Goal: Information Seeking & Learning: Learn about a topic

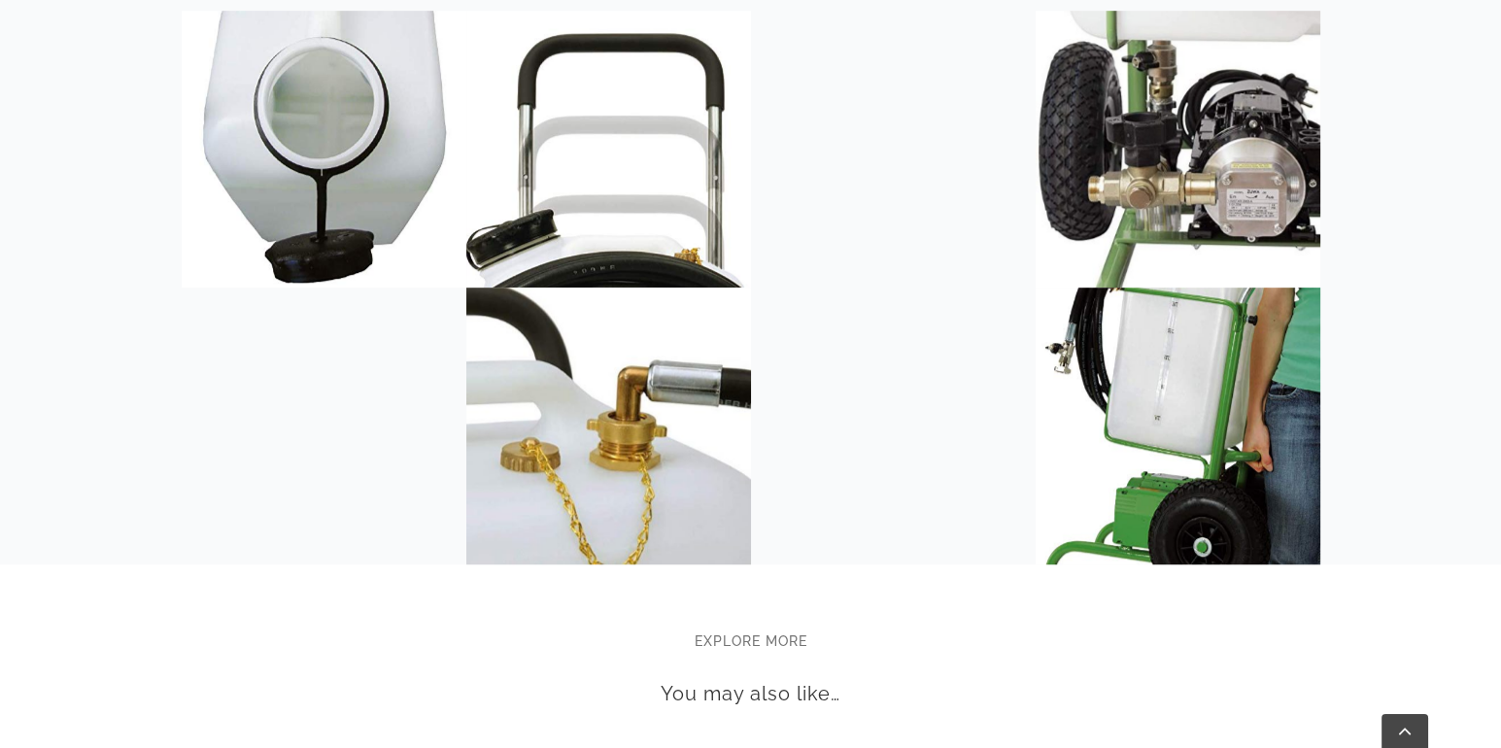
scroll to position [2460, 0]
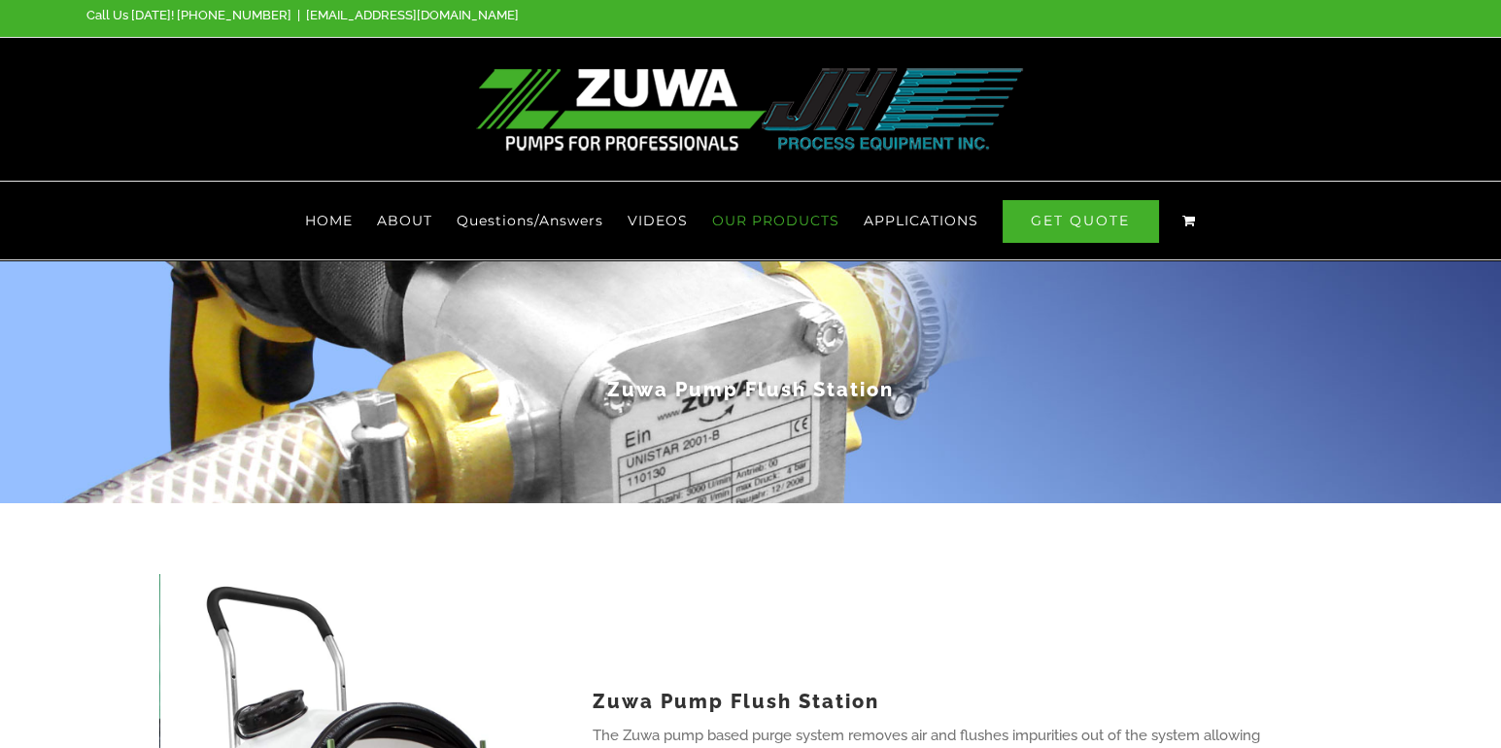
scroll to position [0, 0]
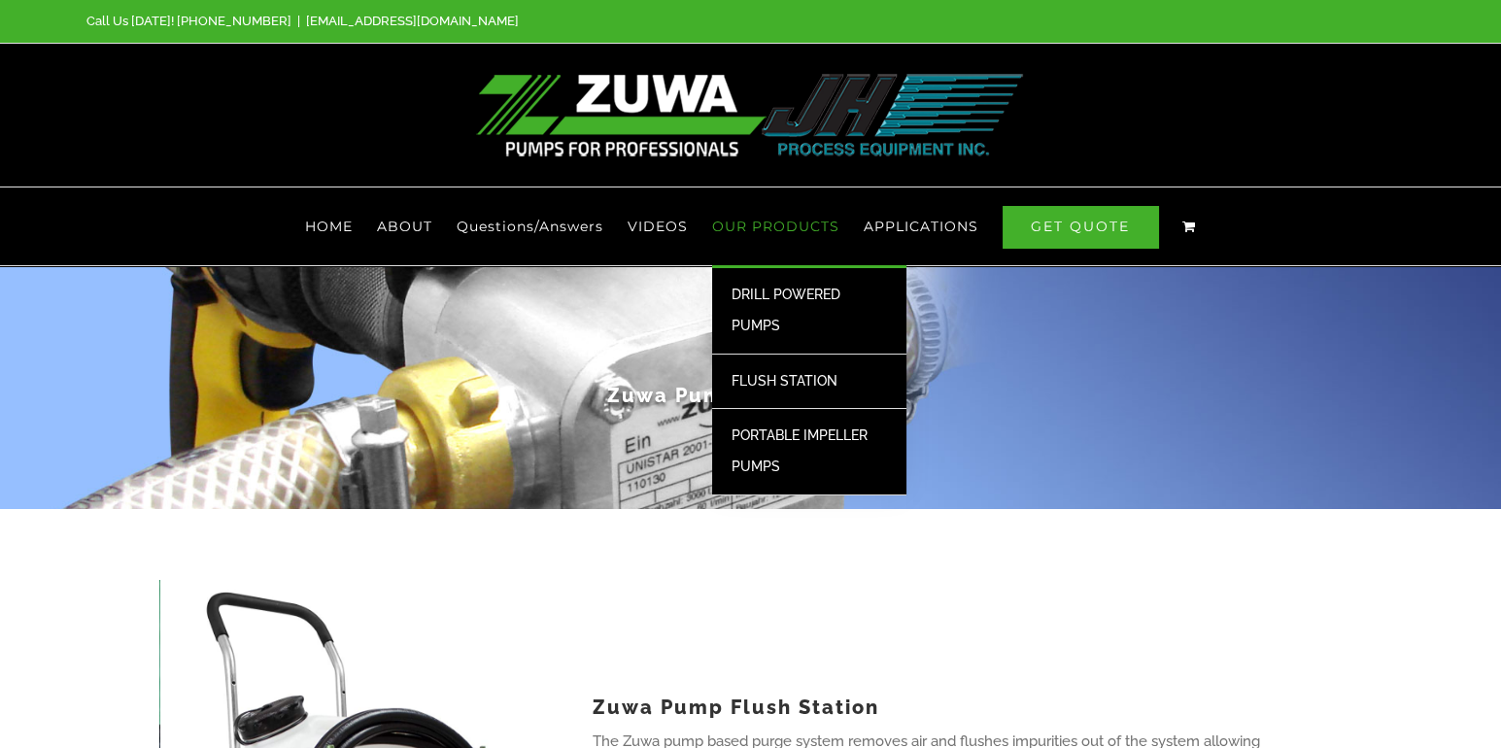
click at [796, 373] on span "FLUSH STATION" at bounding box center [784, 381] width 106 height 16
click at [789, 427] on span "PORTABLE IMPELLER PUMPS" at bounding box center [799, 450] width 136 height 47
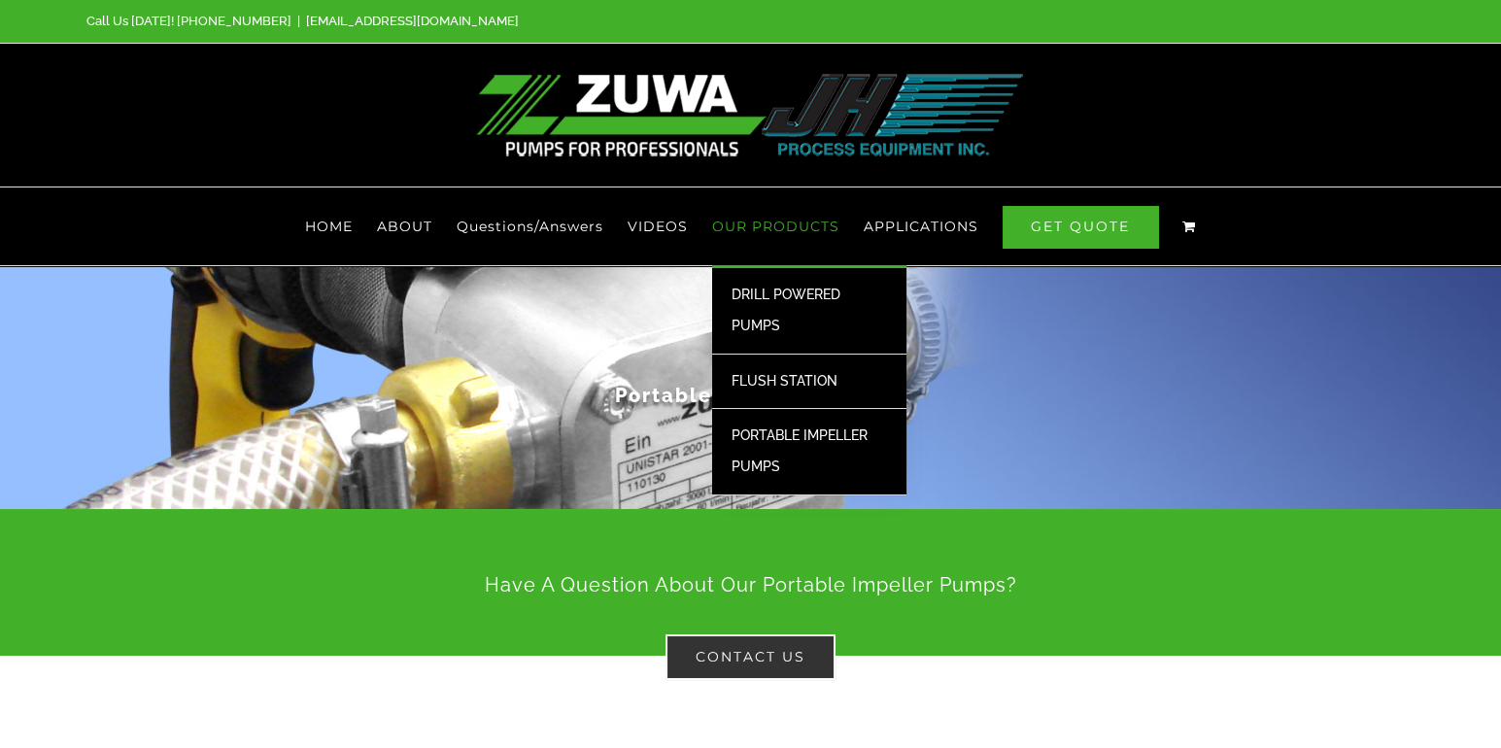
click at [772, 287] on span "DRILL POWERED PUMPS" at bounding box center [785, 310] width 109 height 47
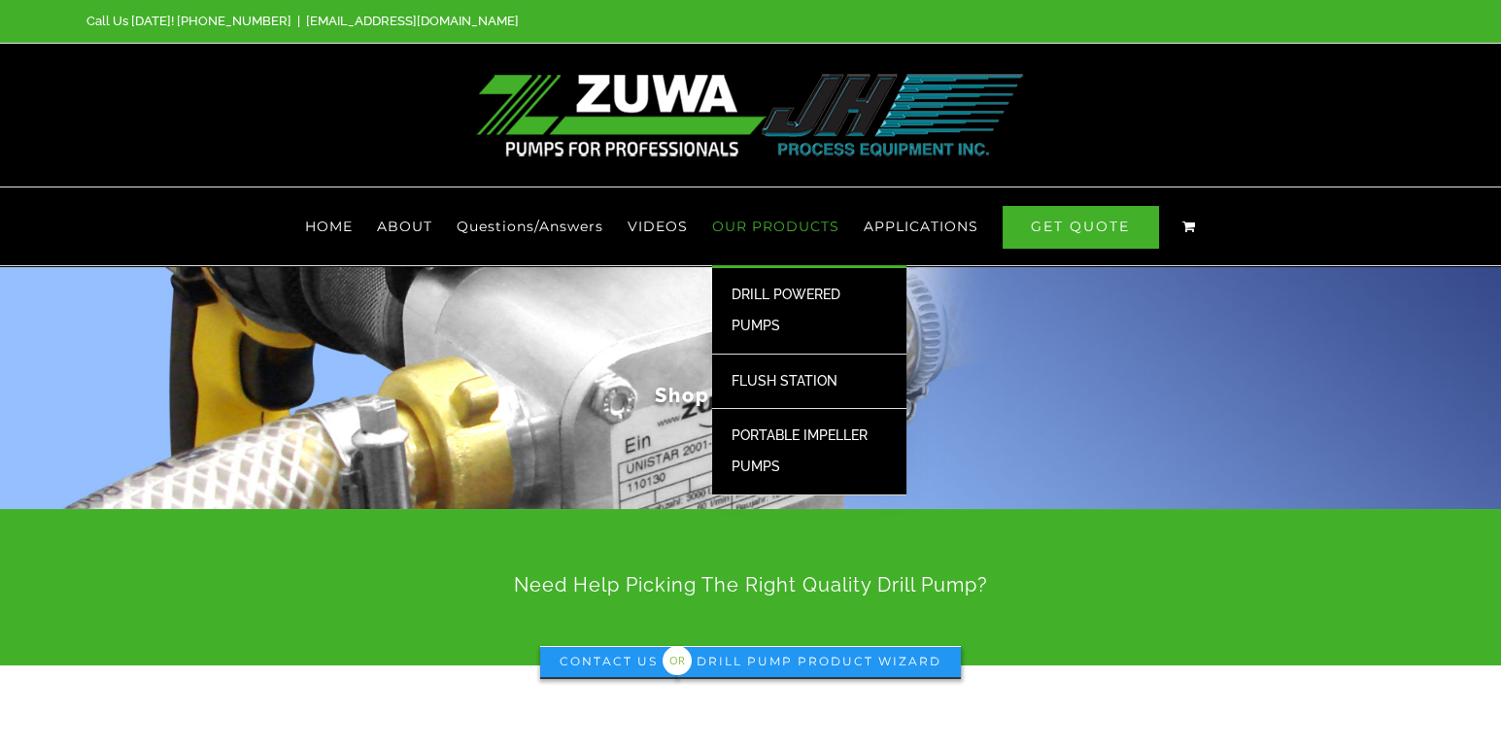
click at [790, 373] on span "FLUSH STATION" at bounding box center [784, 381] width 106 height 16
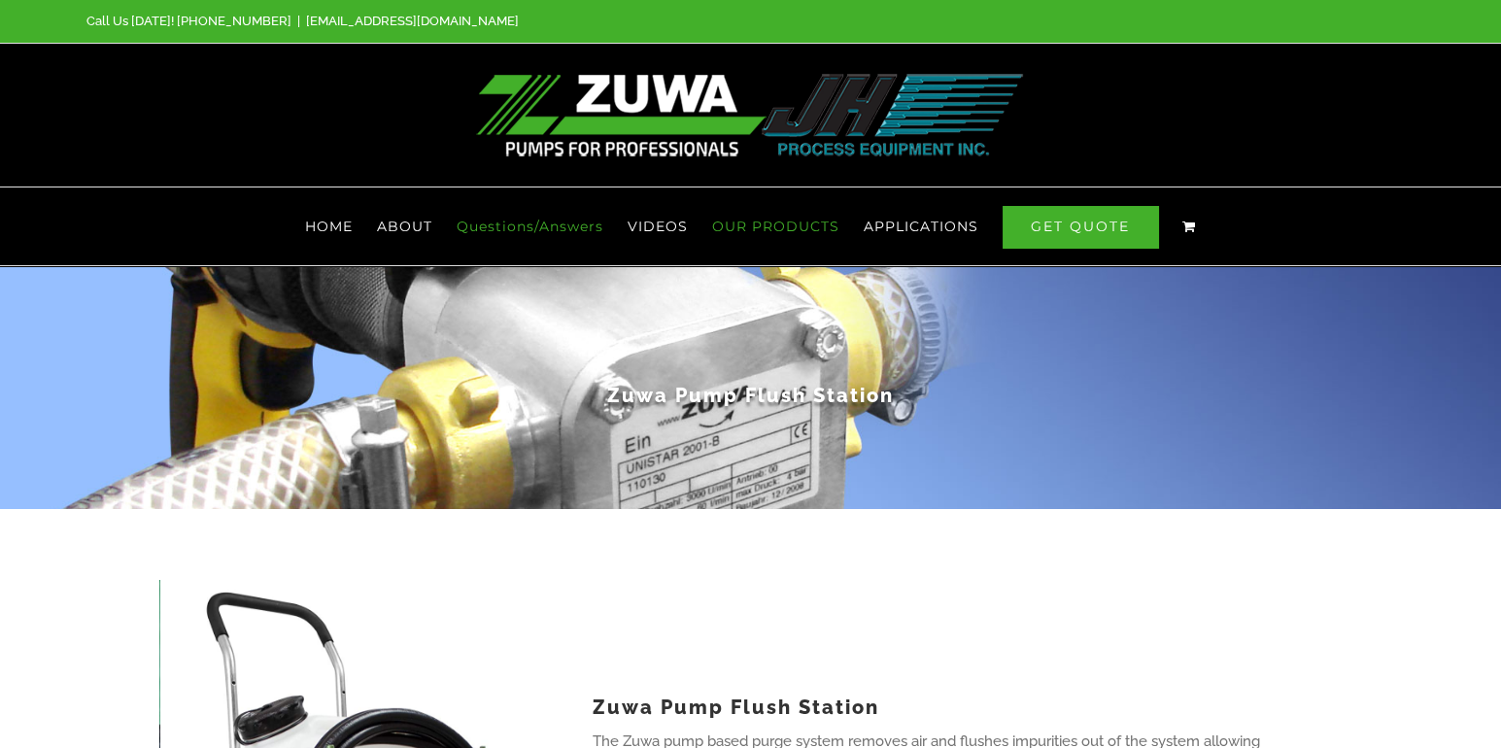
click at [524, 220] on span "Questions/Answers" at bounding box center [530, 227] width 147 height 14
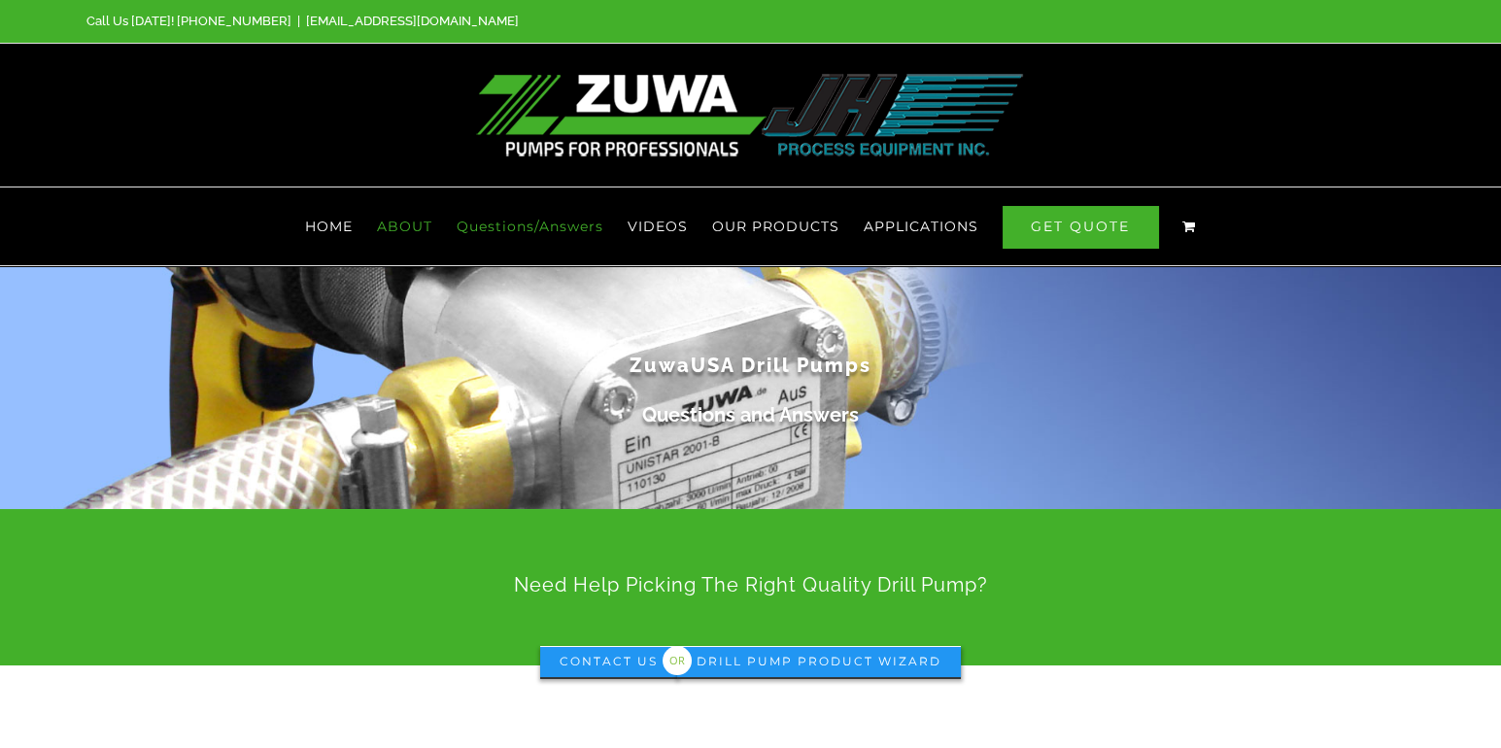
click at [408, 220] on span "ABOUT" at bounding box center [404, 227] width 55 height 14
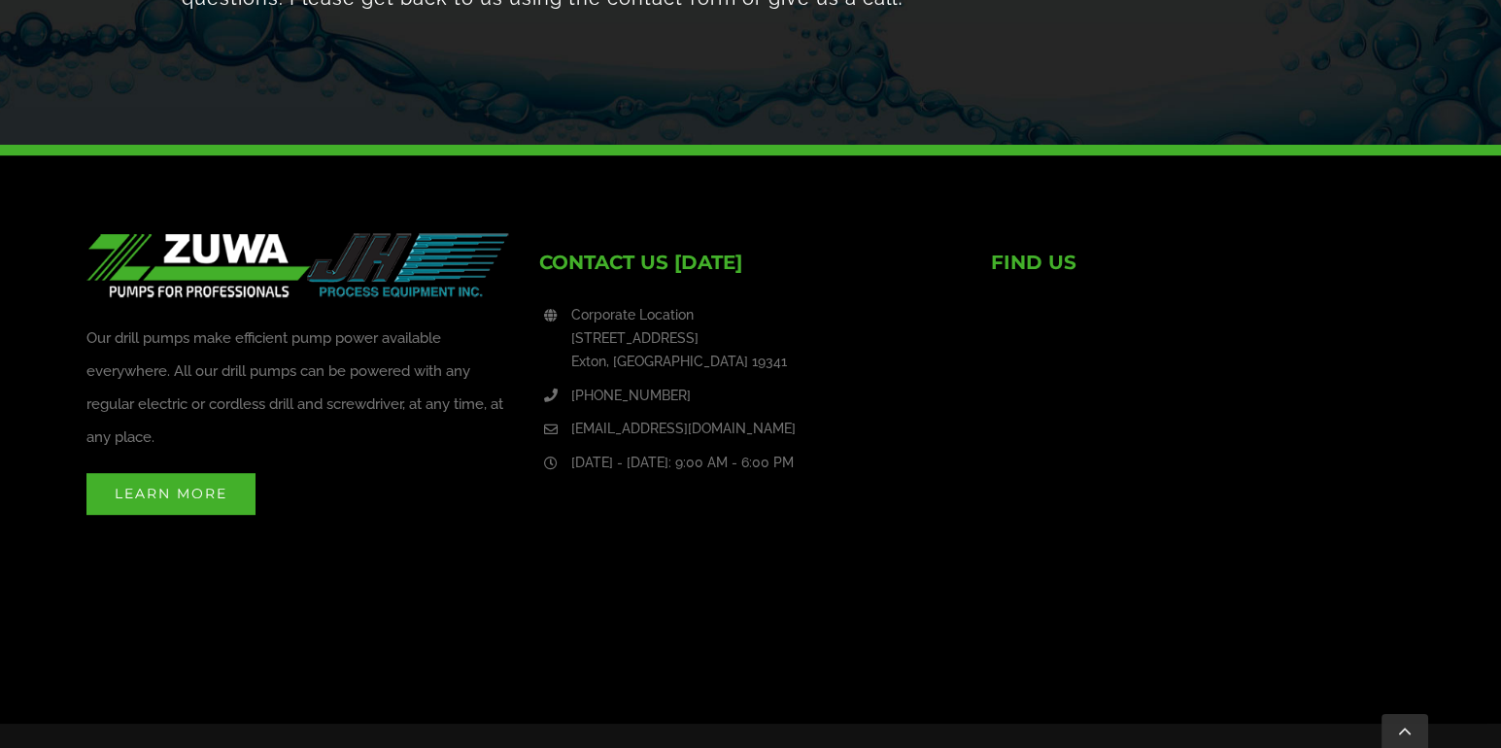
scroll to position [2131, 0]
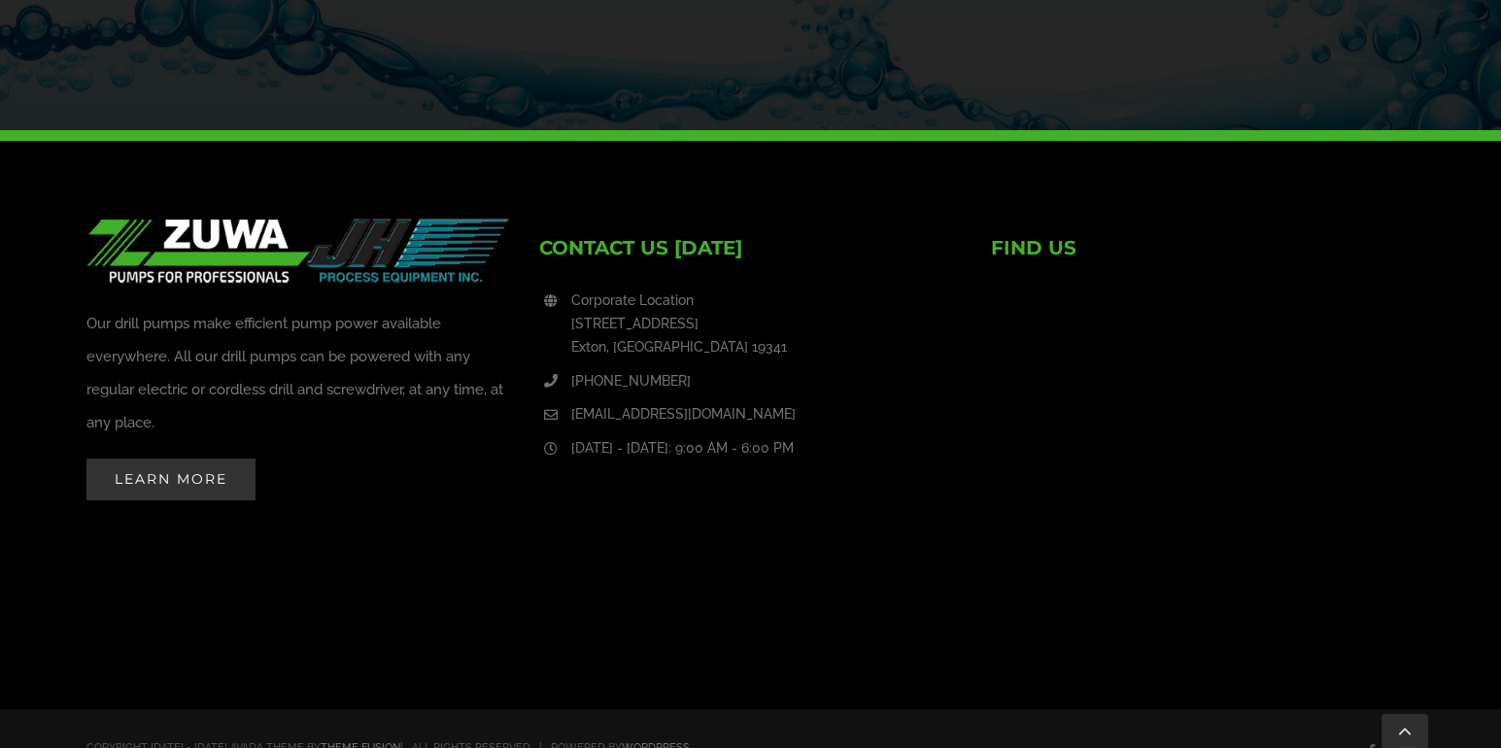
click at [164, 470] on span "Learn More" at bounding box center [171, 478] width 113 height 17
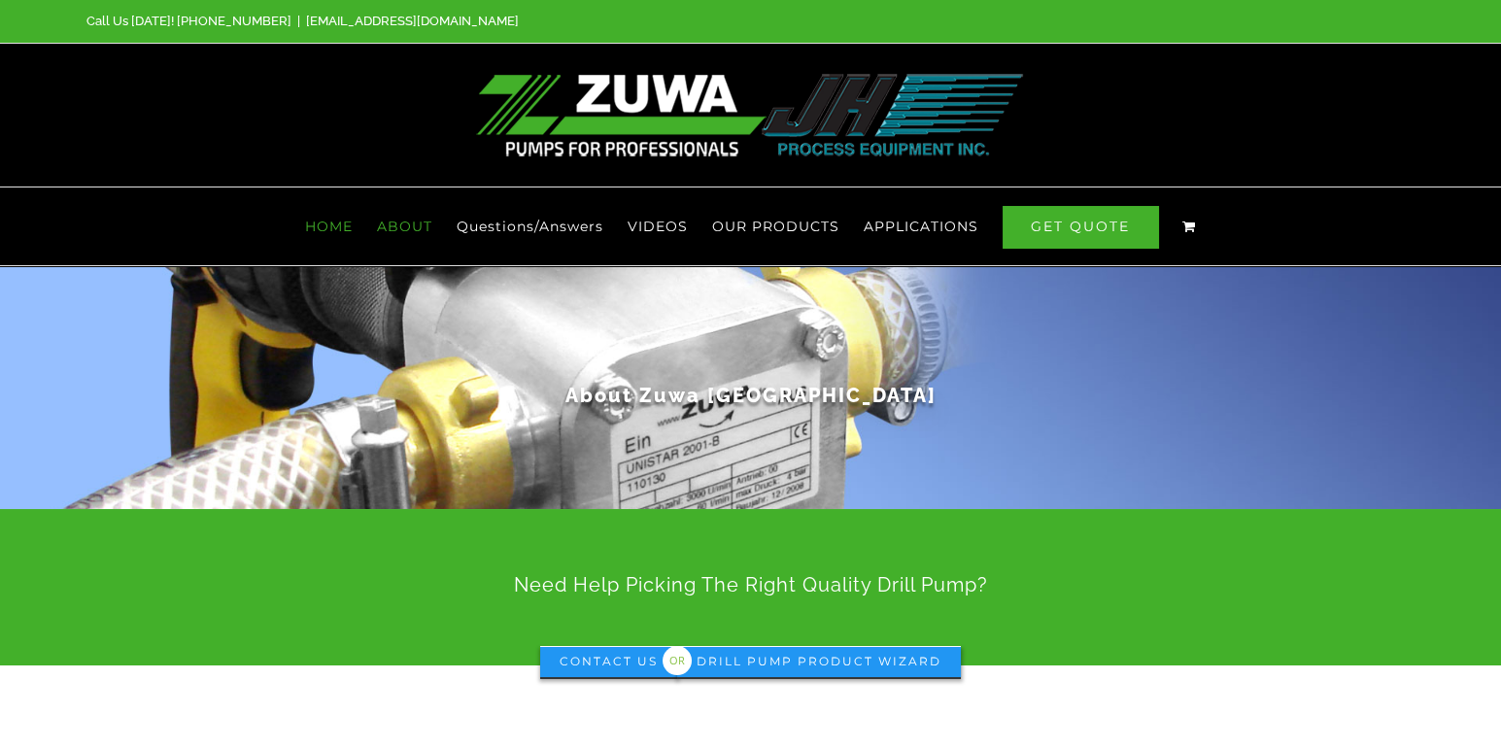
click at [326, 220] on span "HOME" at bounding box center [329, 227] width 48 height 14
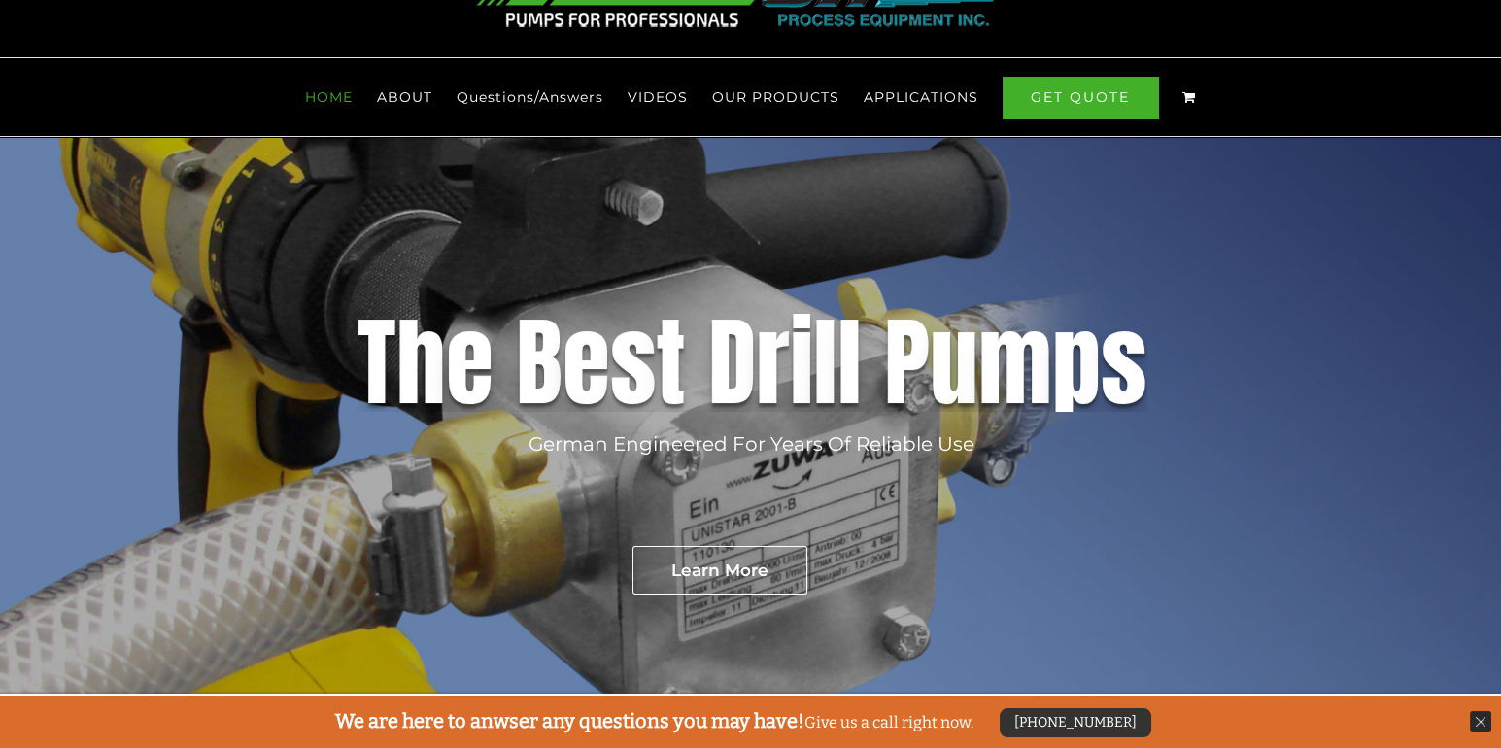
scroll to position [258, 0]
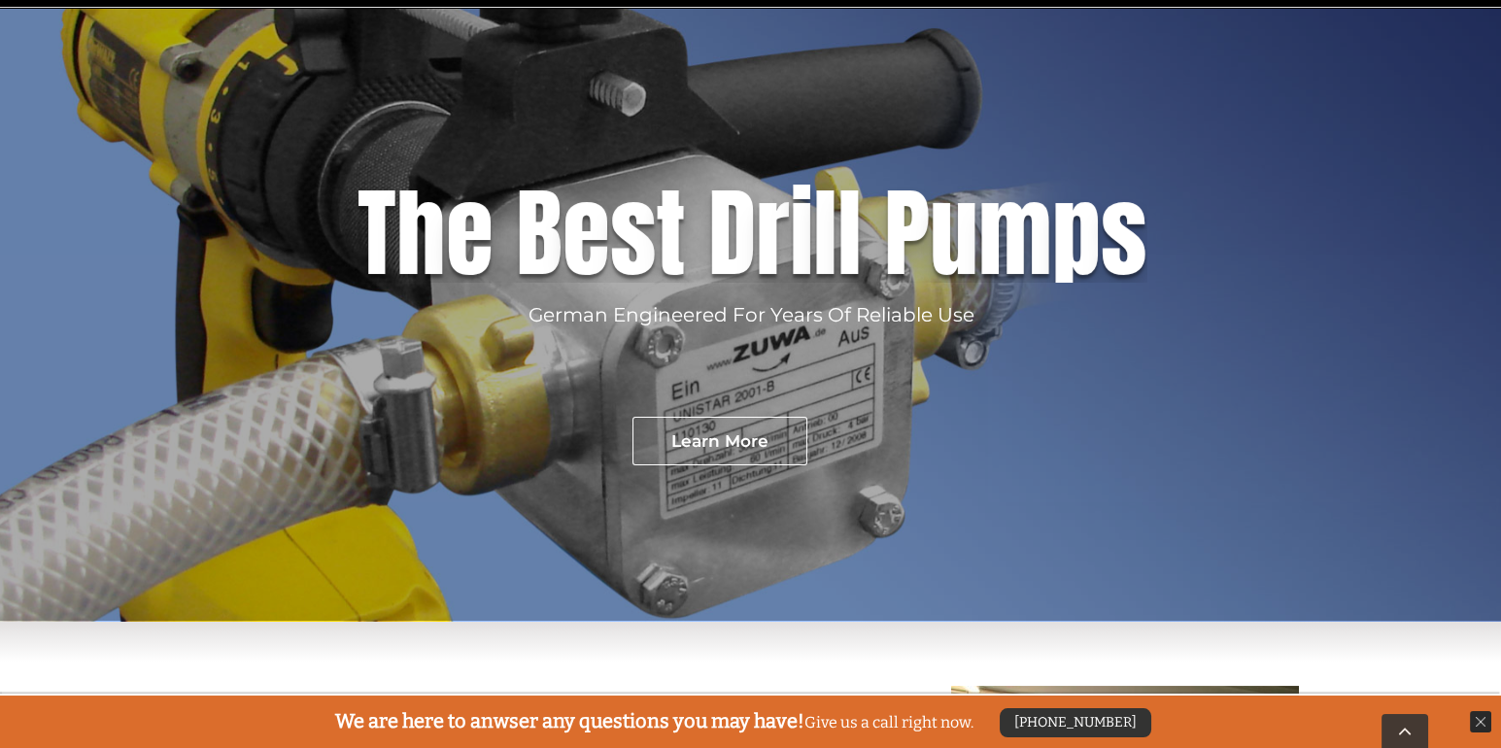
click at [1475, 719] on img at bounding box center [1480, 721] width 21 height 21
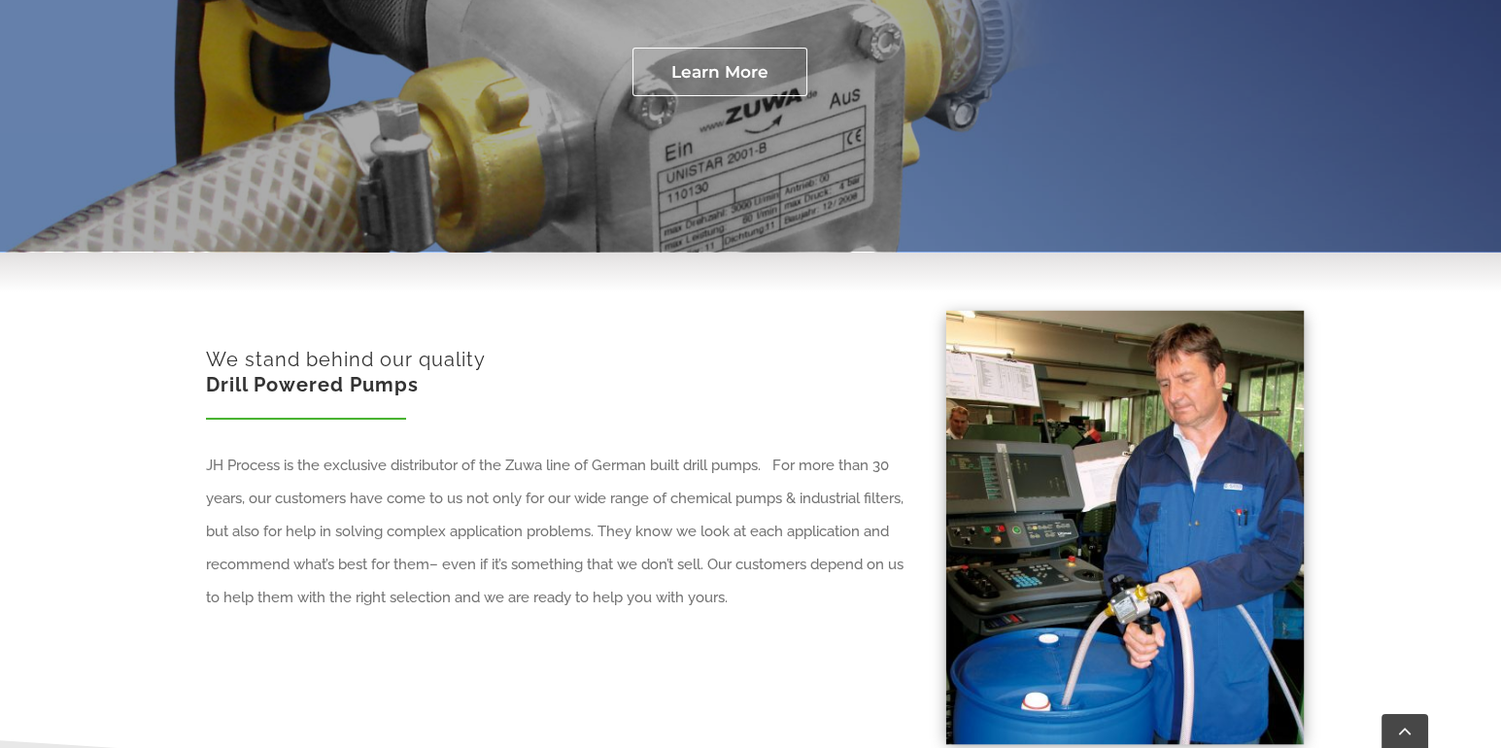
scroll to position [647, 0]
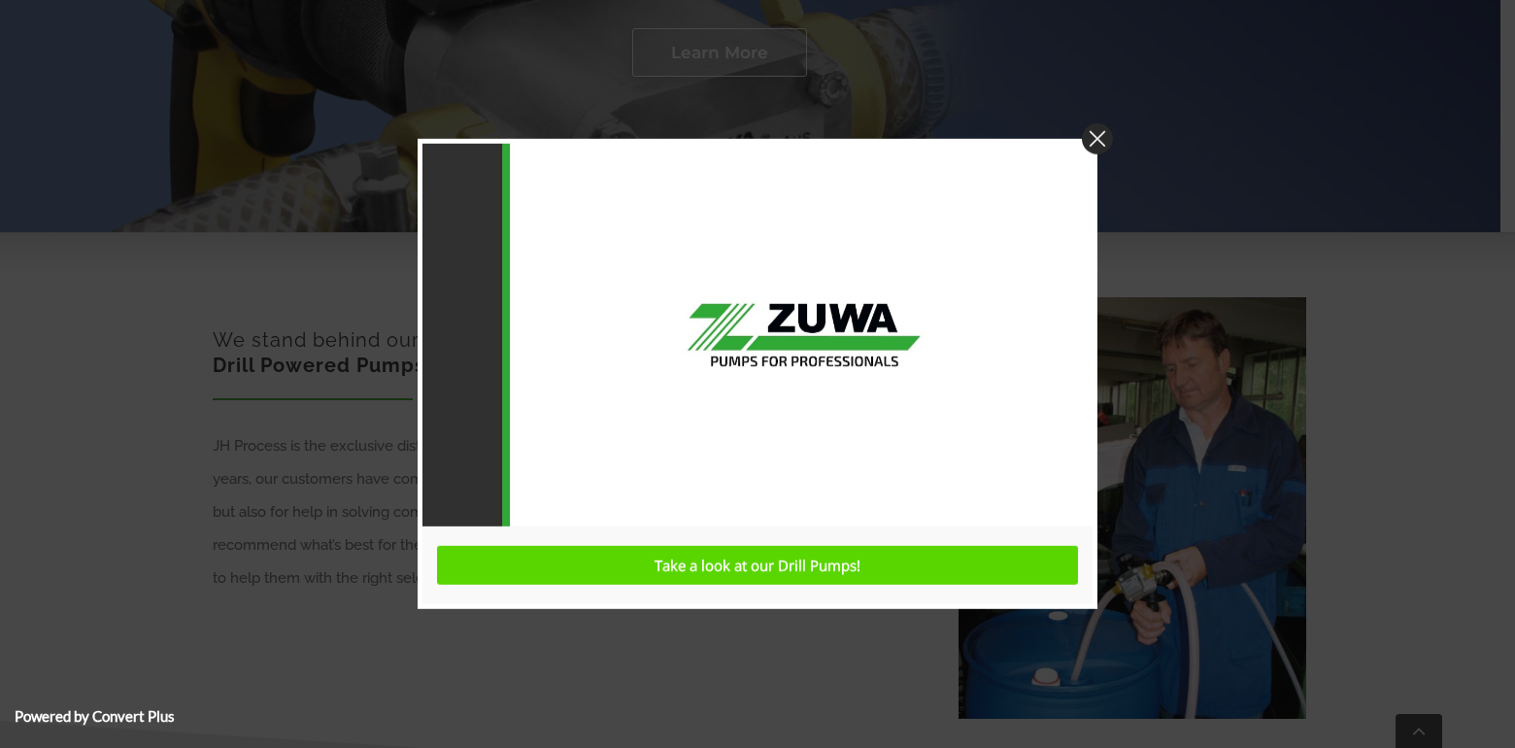
click at [1098, 136] on img at bounding box center [1097, 138] width 31 height 31
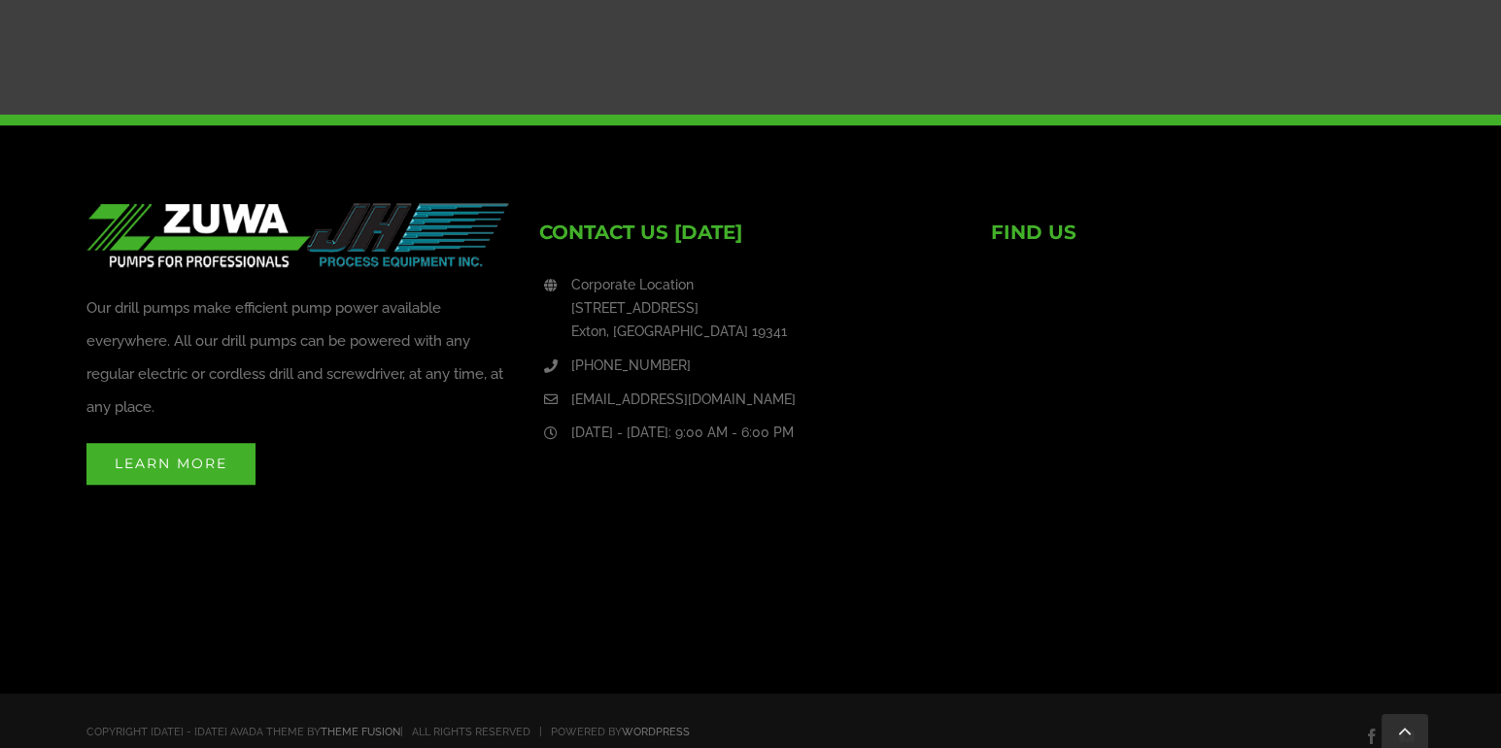
scroll to position [3075, 0]
